Goal: Task Accomplishment & Management: Complete application form

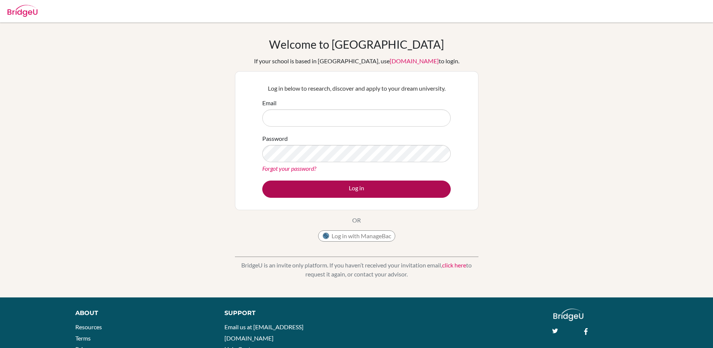
type input "tom.gareh@ellesmere.com"
click at [344, 187] on button "Log in" at bounding box center [356, 189] width 189 height 17
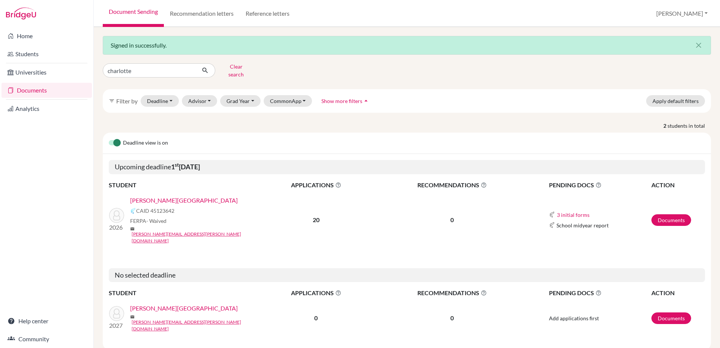
click at [155, 196] on link "[PERSON_NAME][GEOGRAPHIC_DATA]" at bounding box center [184, 200] width 108 height 9
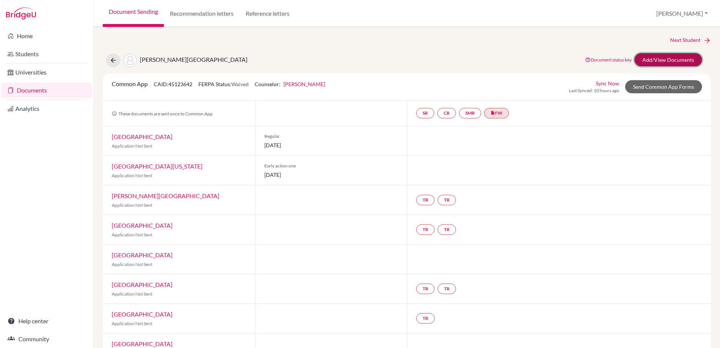
click at [660, 60] on link "Add/View Documents" at bounding box center [667, 59] width 67 height 13
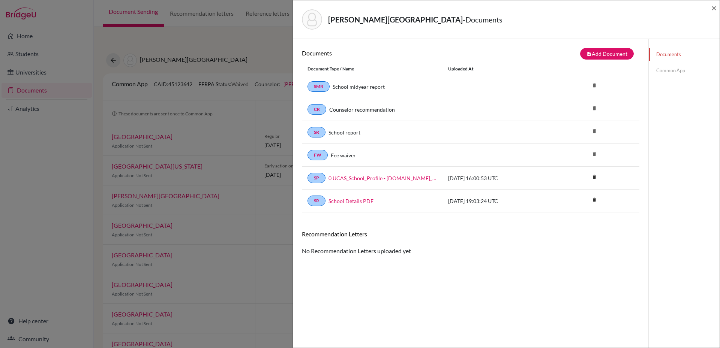
click at [670, 72] on link "Common App" at bounding box center [683, 70] width 71 height 13
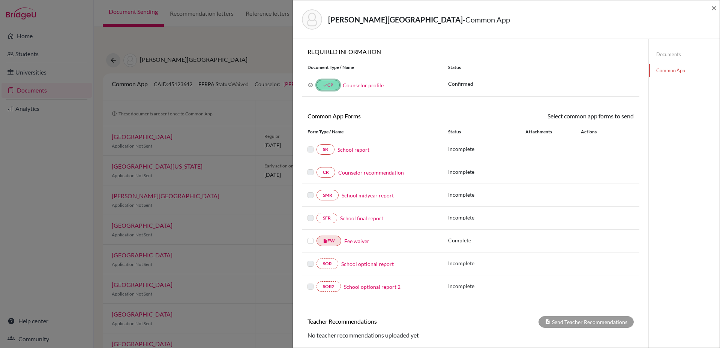
click at [334, 86] on link "done CP" at bounding box center [327, 85] width 23 height 10
click at [362, 85] on link "Counselor profile" at bounding box center [363, 85] width 41 height 6
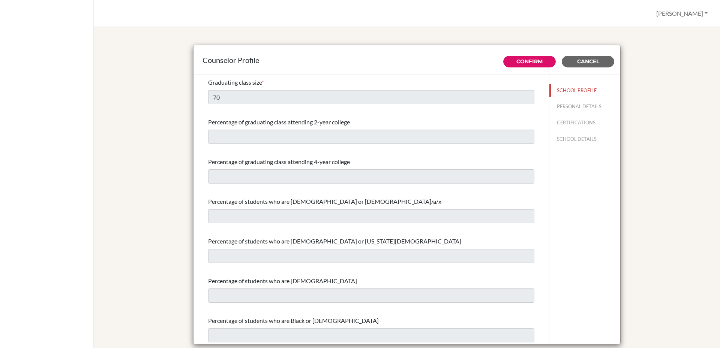
select select "1"
select select "351099"
click at [575, 106] on button "PERSONAL DETAILS" at bounding box center [584, 106] width 71 height 13
type input "Melody"
type input "Reynolds"
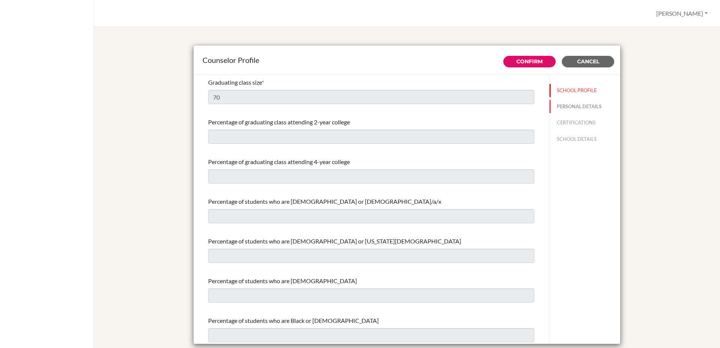
type input "Mrs"
type input "44.1691622321"
type input "melody.reynolds@ellesmere.com"
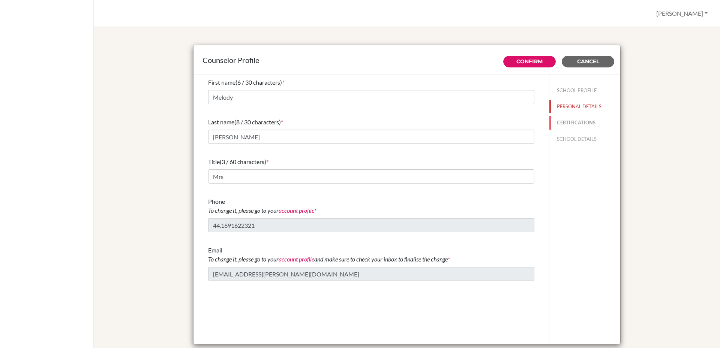
click at [574, 123] on button "CERTIFICATIONS" at bounding box center [584, 122] width 71 height 13
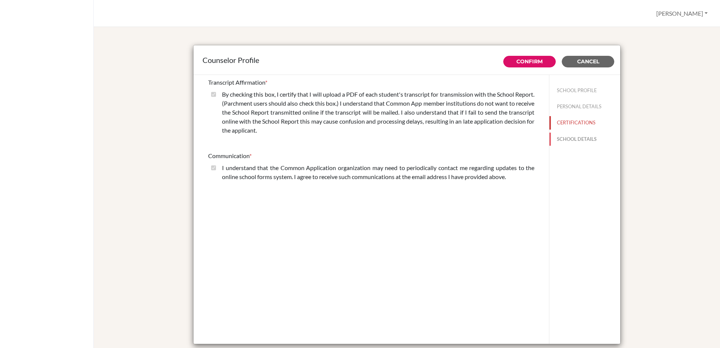
click at [574, 139] on button "SCHOOL DETAILS" at bounding box center [584, 139] width 71 height 13
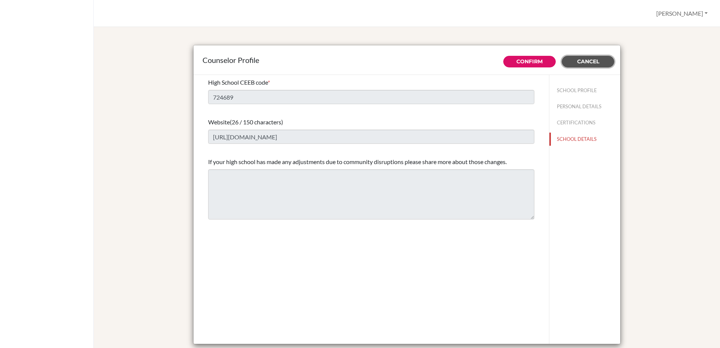
click at [592, 62] on span "Cancel" at bounding box center [588, 61] width 22 height 7
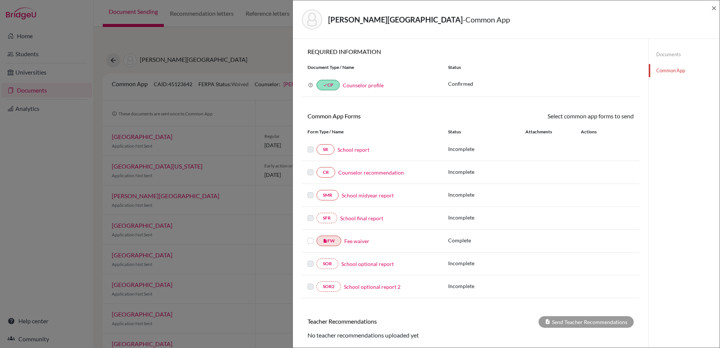
click at [363, 151] on link "School report" at bounding box center [353, 150] width 32 height 8
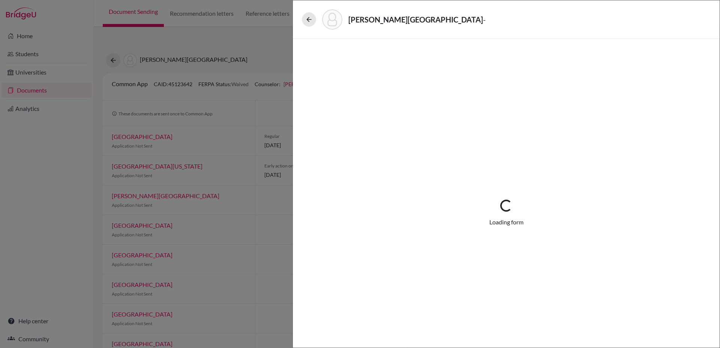
select select "1"
select select "0"
select select "1"
select select "5"
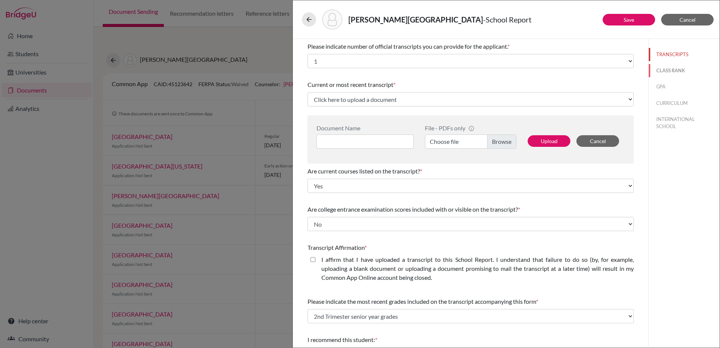
click at [670, 70] on button "CLASS RANK" at bounding box center [683, 70] width 71 height 13
select select "5"
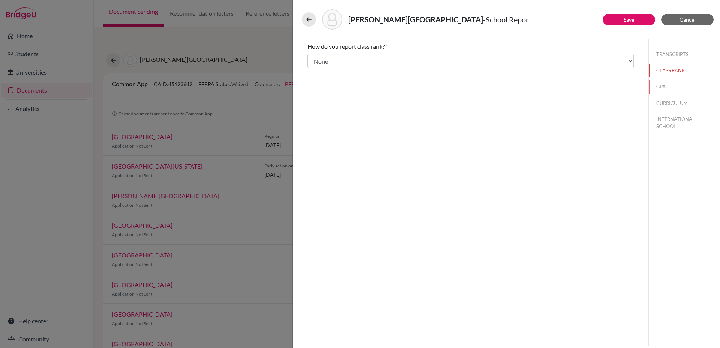
click at [665, 88] on button "GPA" at bounding box center [683, 86] width 71 height 13
click at [670, 102] on button "CURRICULUM" at bounding box center [683, 103] width 71 height 13
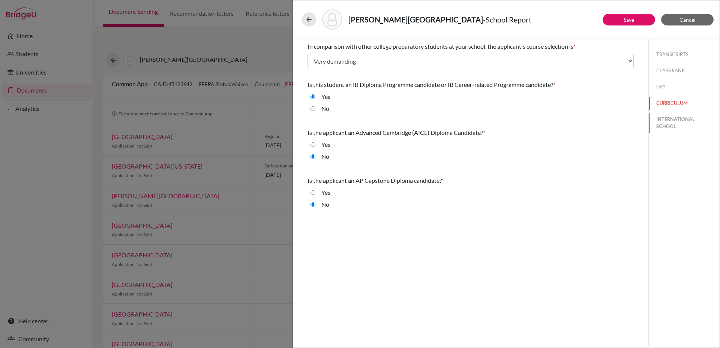
click at [674, 124] on button "INTERNATIONAL SCHOOL" at bounding box center [683, 123] width 71 height 20
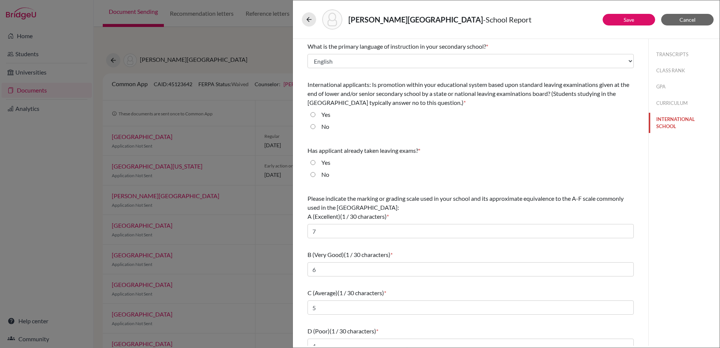
scroll to position [48, 0]
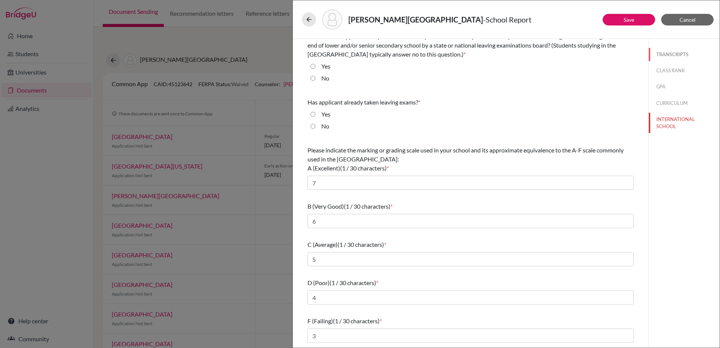
click at [667, 56] on button "TRANSCRIPTS" at bounding box center [683, 54] width 71 height 13
select select "1"
select select "5"
select select "0"
select select "1"
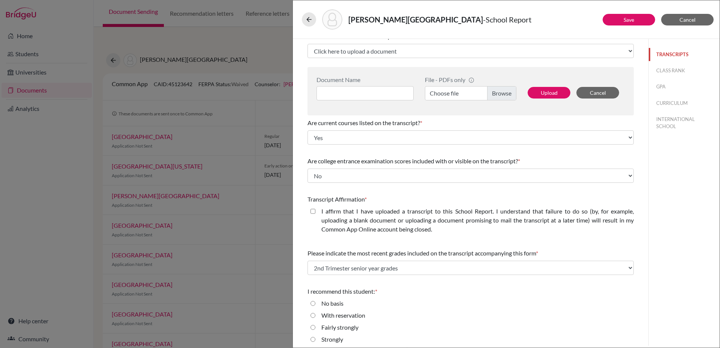
scroll to position [0, 0]
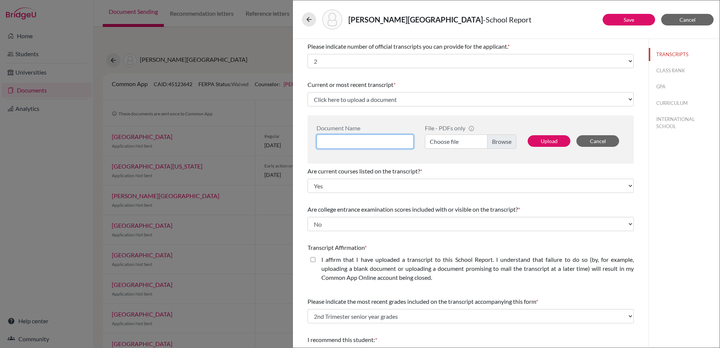
click at [403, 142] on input at bounding box center [364, 142] width 97 height 14
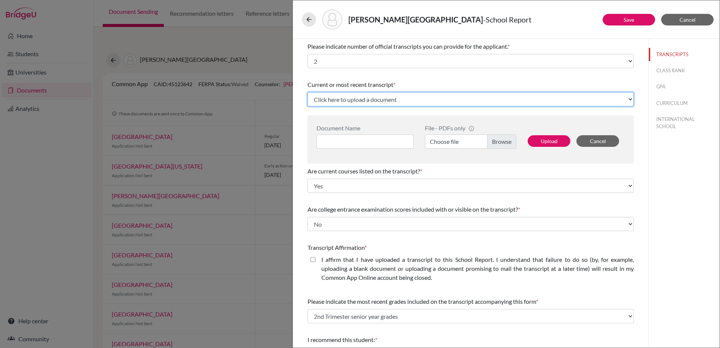
click at [379, 100] on select "Click here to upload a document Upload New File" at bounding box center [470, 99] width 326 height 14
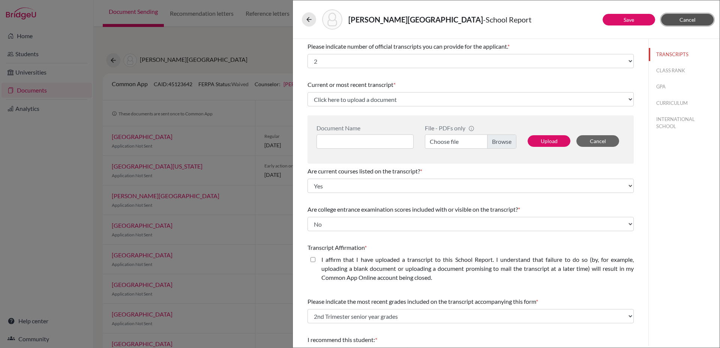
click at [694, 21] on span "Cancel" at bounding box center [687, 19] width 16 height 6
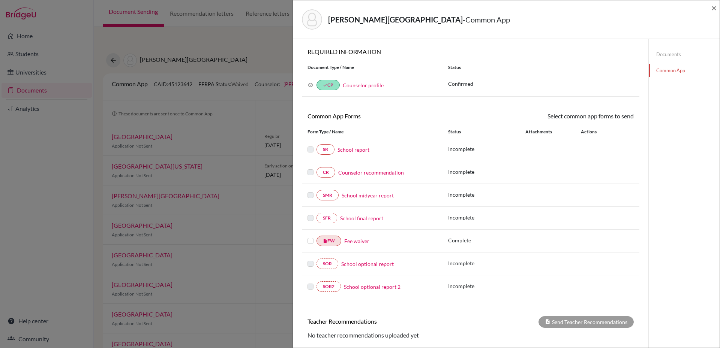
click at [671, 55] on link "Documents" at bounding box center [683, 54] width 71 height 13
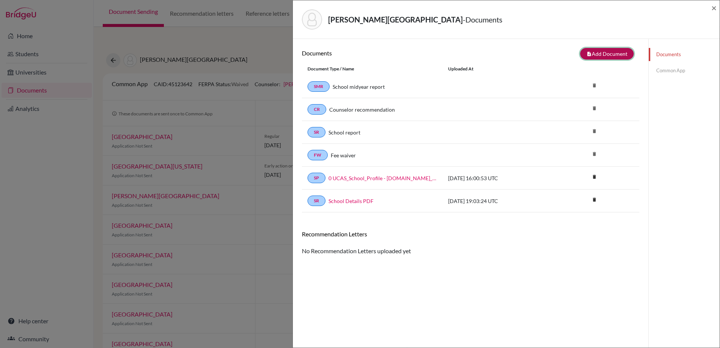
click at [595, 55] on button "note_add Add Document" at bounding box center [607, 54] width 54 height 12
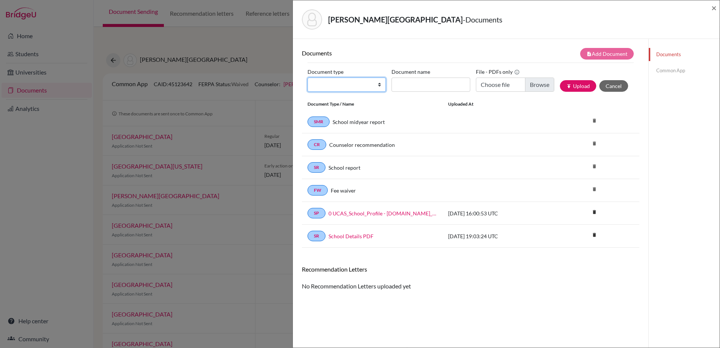
click at [376, 85] on select "Change explanation for Common App reports Counselor recommendation Internationa…" at bounding box center [346, 85] width 78 height 14
click at [666, 67] on link "Common App" at bounding box center [683, 70] width 71 height 13
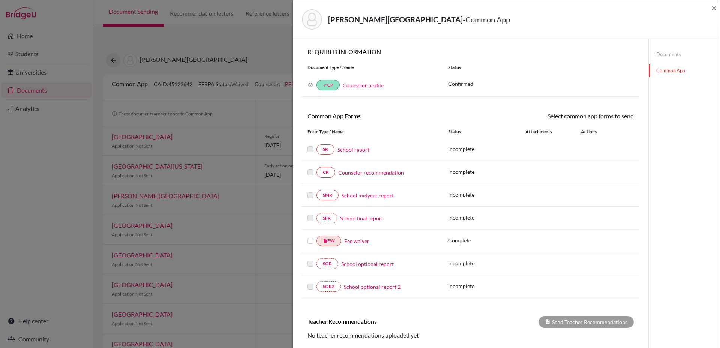
click at [362, 150] on link "School report" at bounding box center [353, 150] width 32 height 8
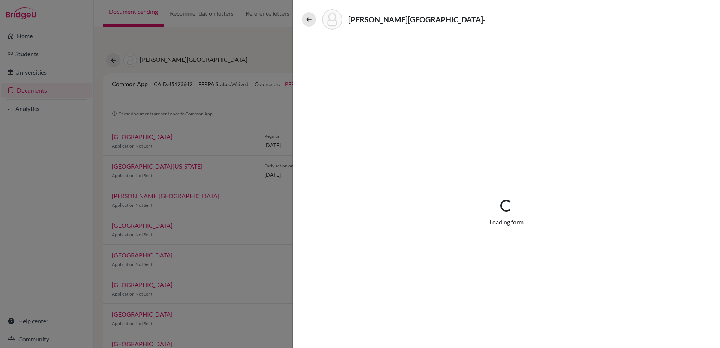
select select "1"
select select "0"
select select "1"
select select "5"
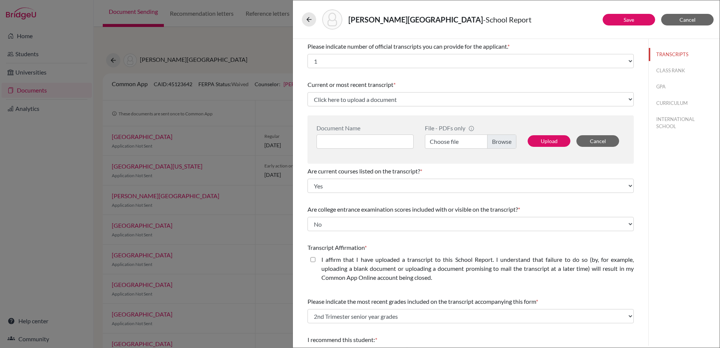
scroll to position [64, 0]
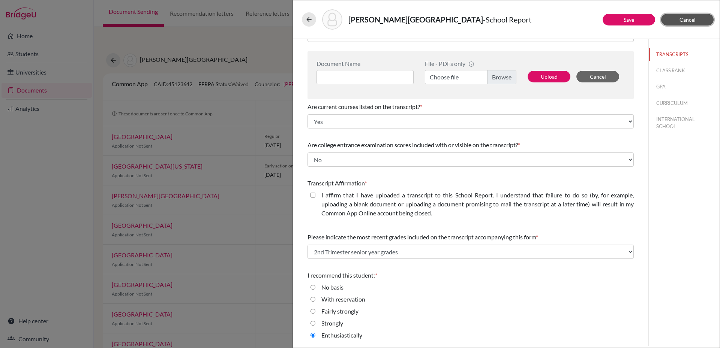
click at [680, 23] on button "Cancel" at bounding box center [687, 20] width 52 height 12
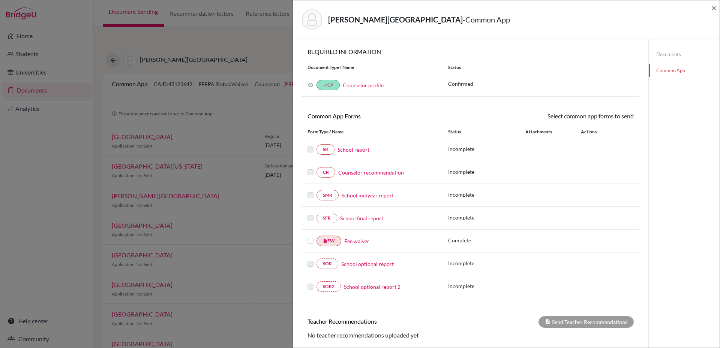
click at [379, 174] on link "Counselor recommendation" at bounding box center [371, 173] width 66 height 8
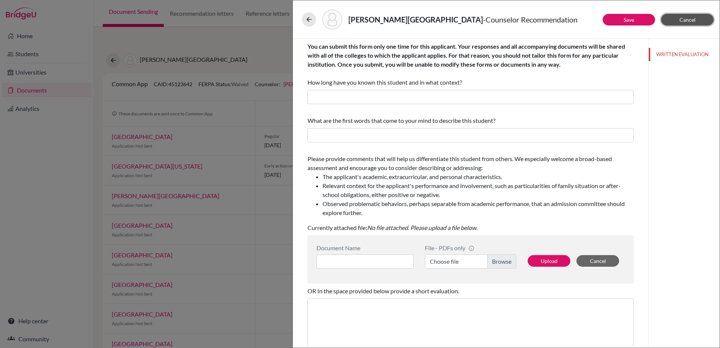
click at [681, 21] on span "Cancel" at bounding box center [687, 19] width 16 height 6
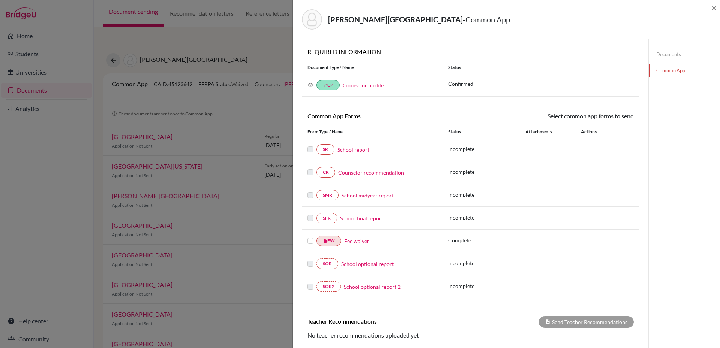
click at [234, 62] on div "[PERSON_NAME] - Common App × × REQUIRED INFORMATION Document Type / Name Status…" at bounding box center [360, 174] width 720 height 348
click at [713, 10] on span "×" at bounding box center [713, 7] width 5 height 11
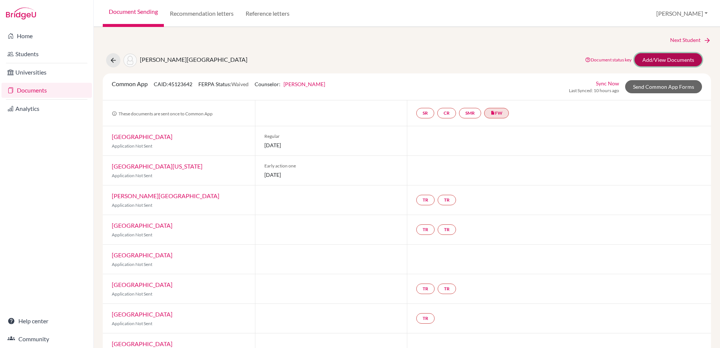
click at [669, 60] on link "Add/View Documents" at bounding box center [667, 59] width 67 height 13
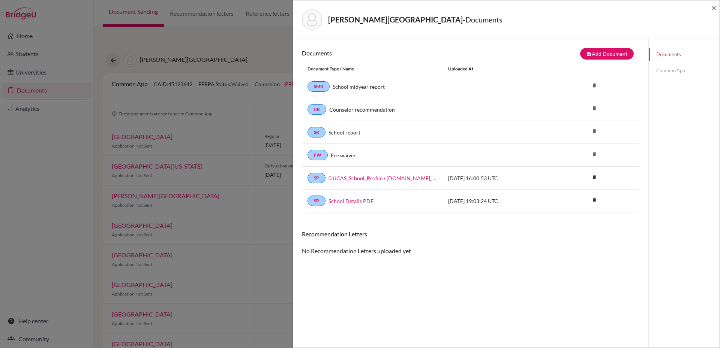
click at [656, 52] on link "Documents" at bounding box center [683, 54] width 71 height 13
click at [595, 57] on button "note_add Add Document" at bounding box center [607, 54] width 54 height 12
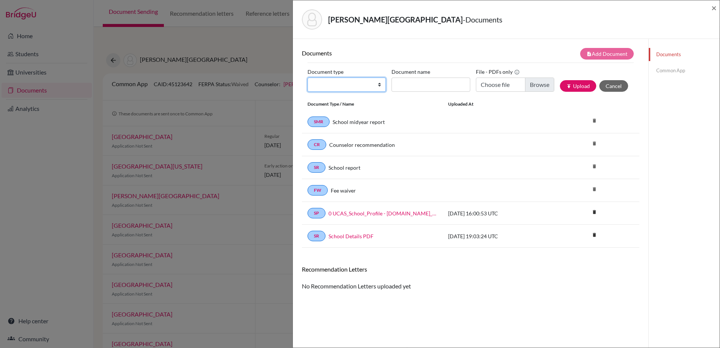
click at [375, 85] on select "Change explanation for Common App reports Counselor recommendation Internationa…" at bounding box center [346, 85] width 78 height 14
click at [603, 85] on button "Cancel" at bounding box center [613, 86] width 29 height 12
